Goal: Information Seeking & Learning: Learn about a topic

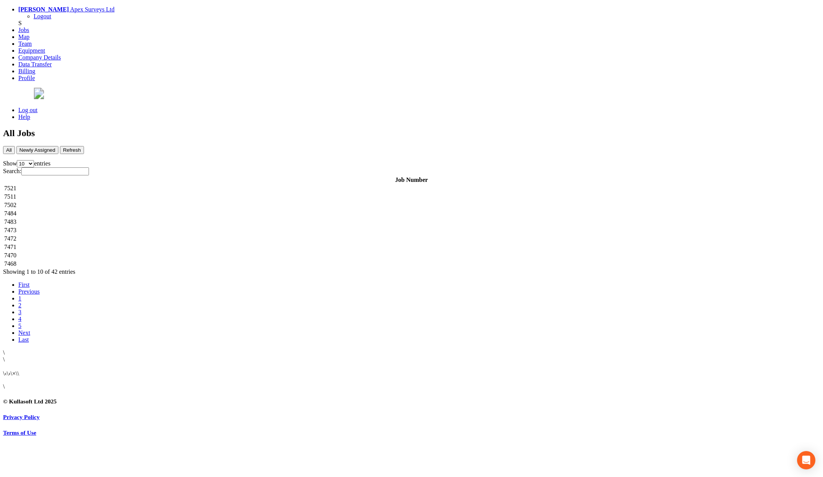
click at [155, 185] on td "7521" at bounding box center [411, 189] width 815 height 8
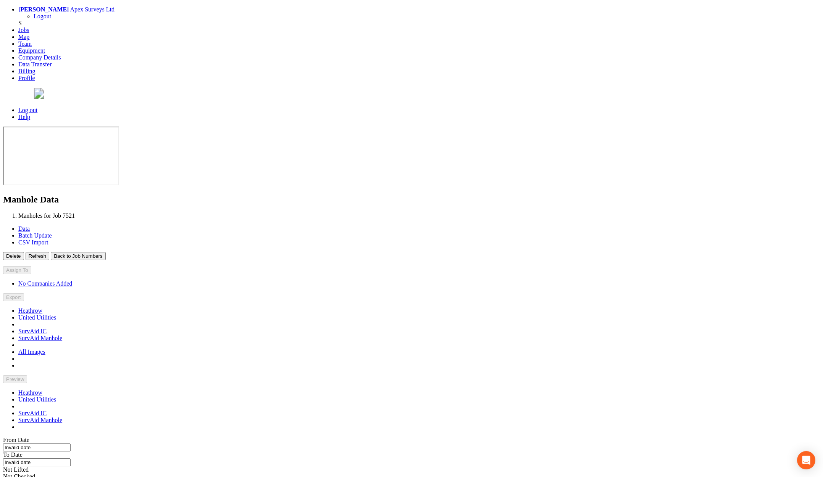
type input "[DATE]"
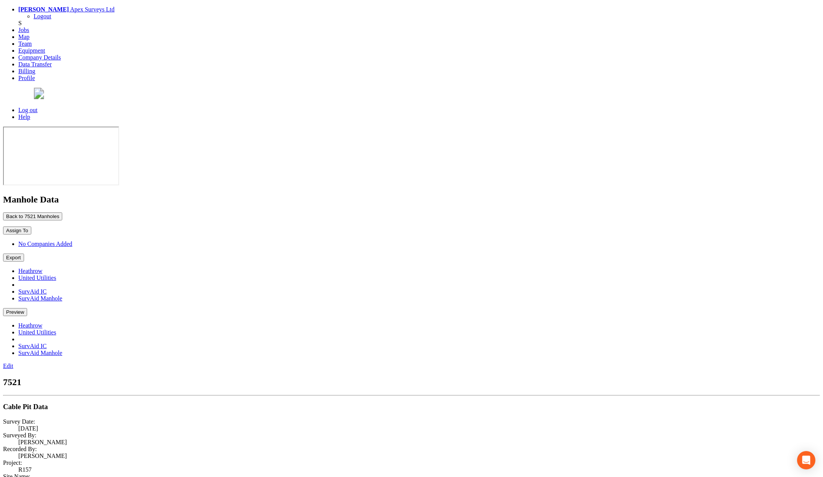
click at [160, 212] on p "Back to 7521 Manholes Back to Map" at bounding box center [411, 216] width 816 height 8
click at [62, 212] on button "Back to 7521 Manholes" at bounding box center [32, 216] width 59 height 8
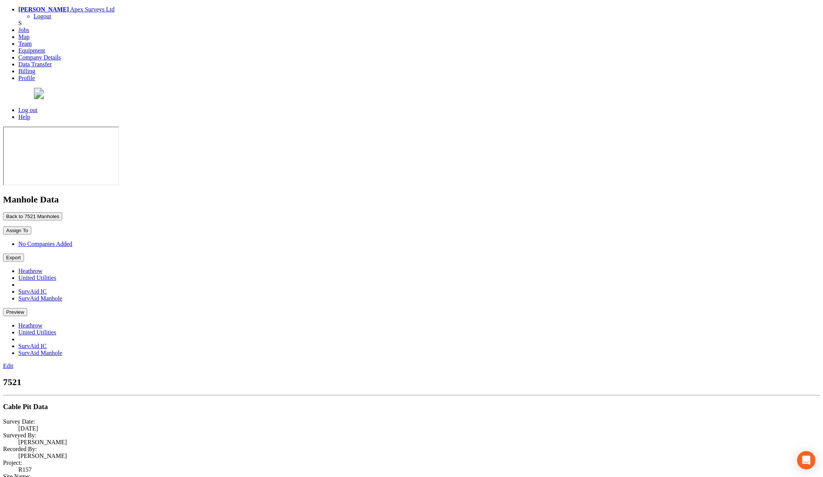
click at [116, 212] on div "Back to 7521 Manholes Back to Map Assign To No Companies Added Export Heathrow …" at bounding box center [411, 304] width 816 height 184
click at [62, 212] on button "Back to 7521 Manholes" at bounding box center [32, 216] width 59 height 8
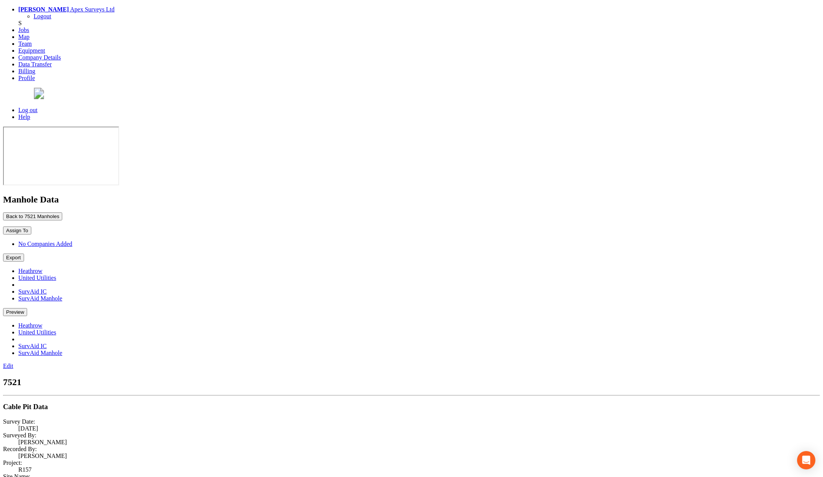
click at [27, 308] on button "Preview" at bounding box center [15, 312] width 24 height 8
click at [56, 329] on link "United Utilities" at bounding box center [37, 332] width 38 height 6
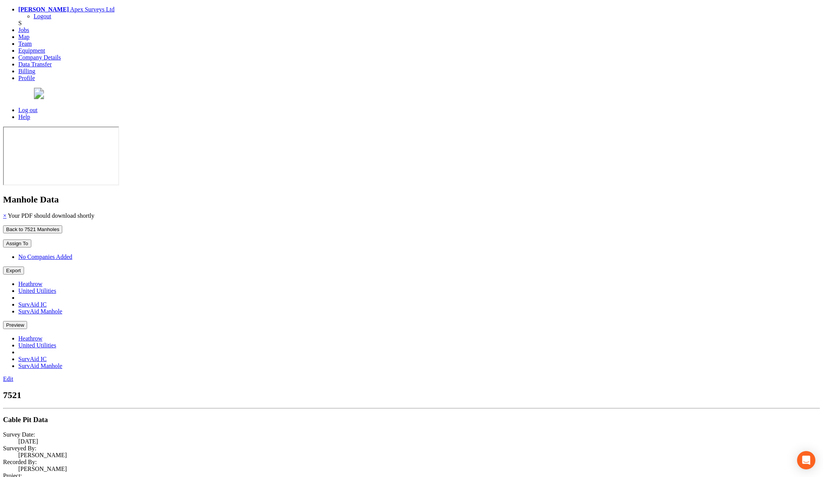
click at [6, 212] on link "×" at bounding box center [4, 215] width 3 height 6
